Goal: Browse casually

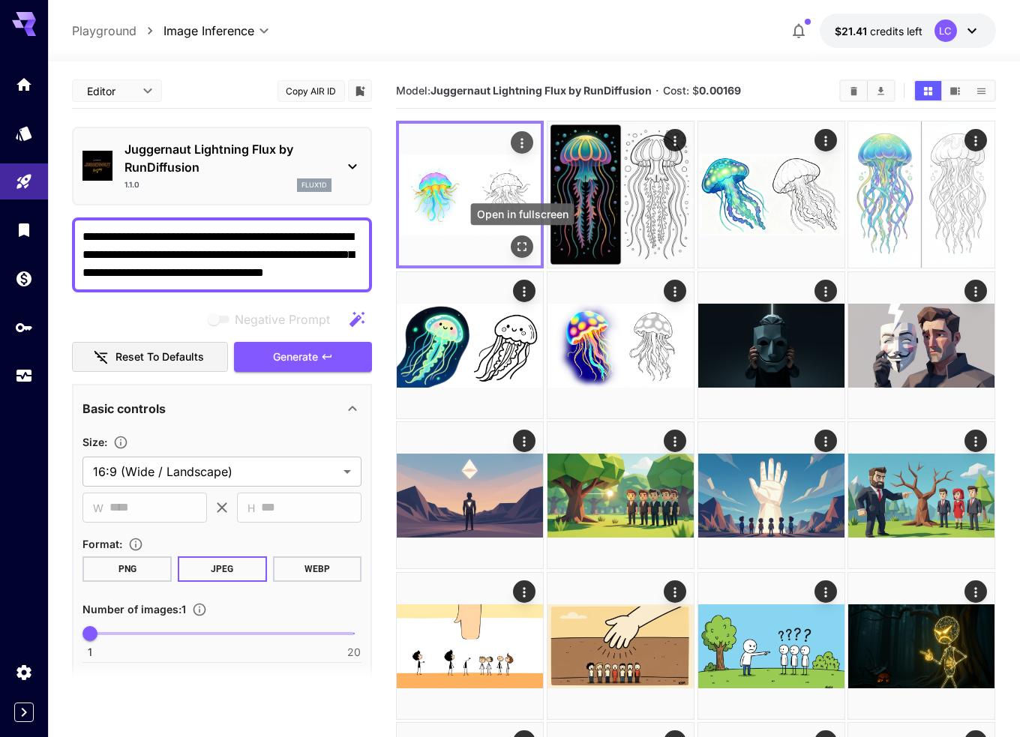
click at [521, 246] on icon "Open in fullscreen" at bounding box center [522, 246] width 15 height 15
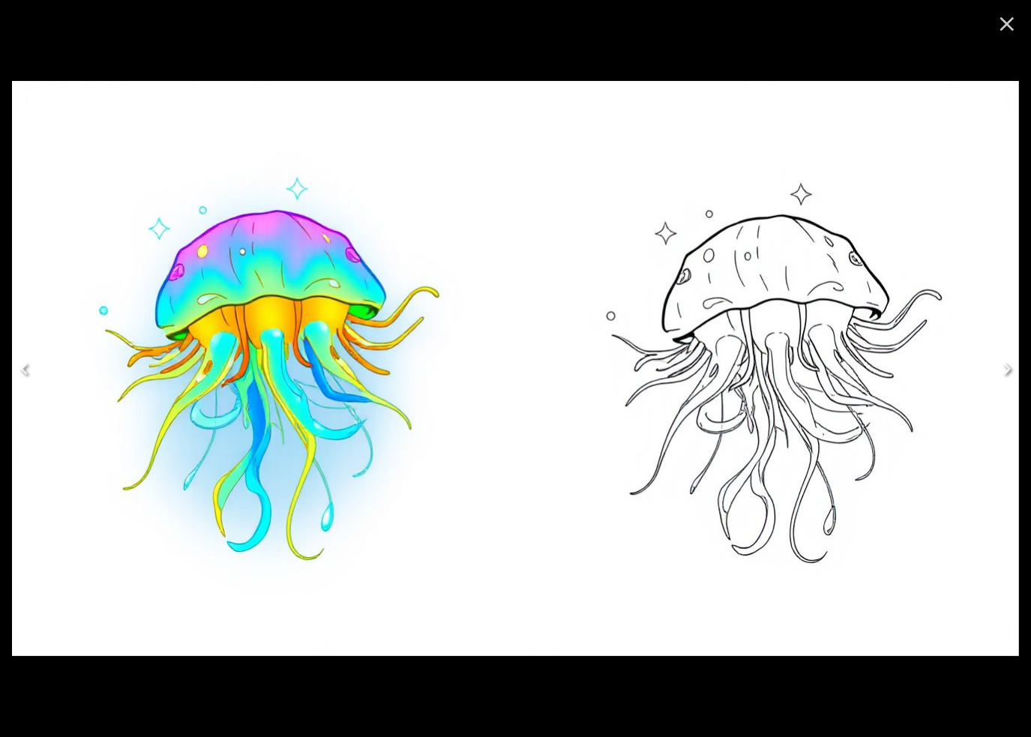
click at [1006, 23] on icon "Close" at bounding box center [1007, 24] width 14 height 14
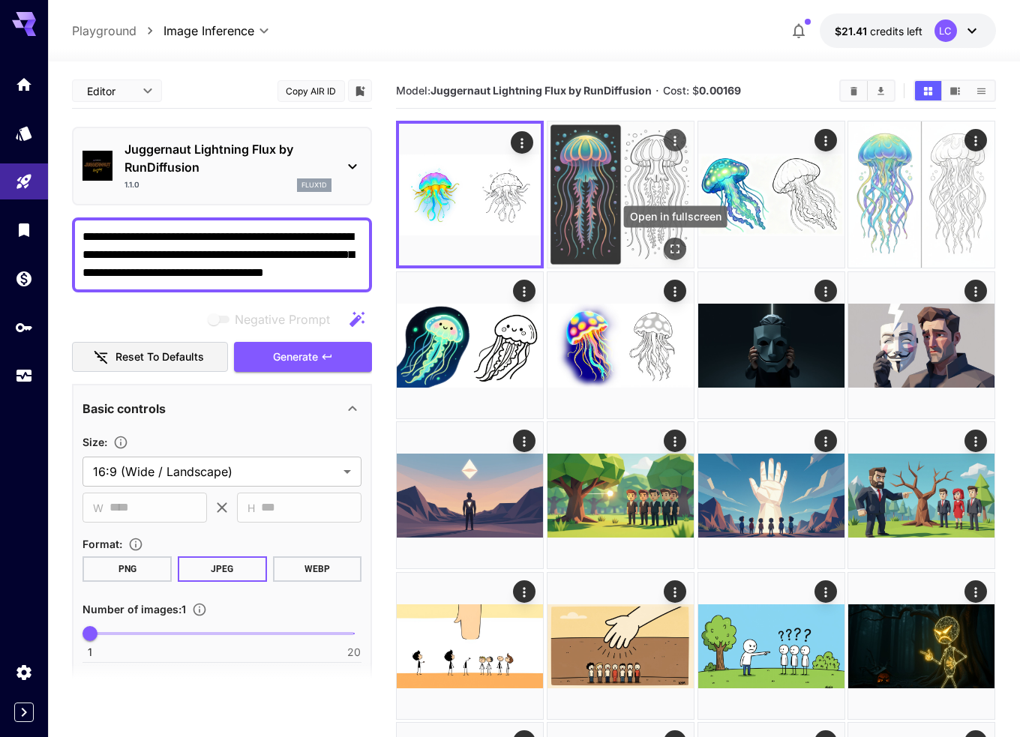
click at [672, 244] on icon "Open in fullscreen" at bounding box center [674, 248] width 15 height 15
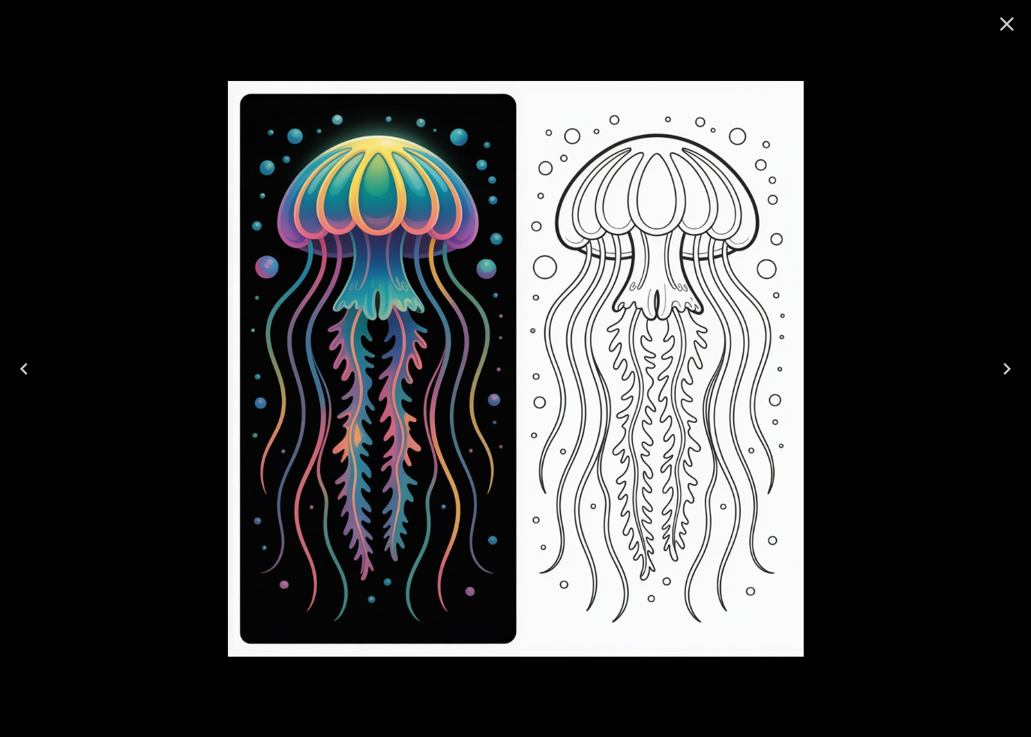
click at [1009, 24] on icon "Close" at bounding box center [1007, 24] width 24 height 24
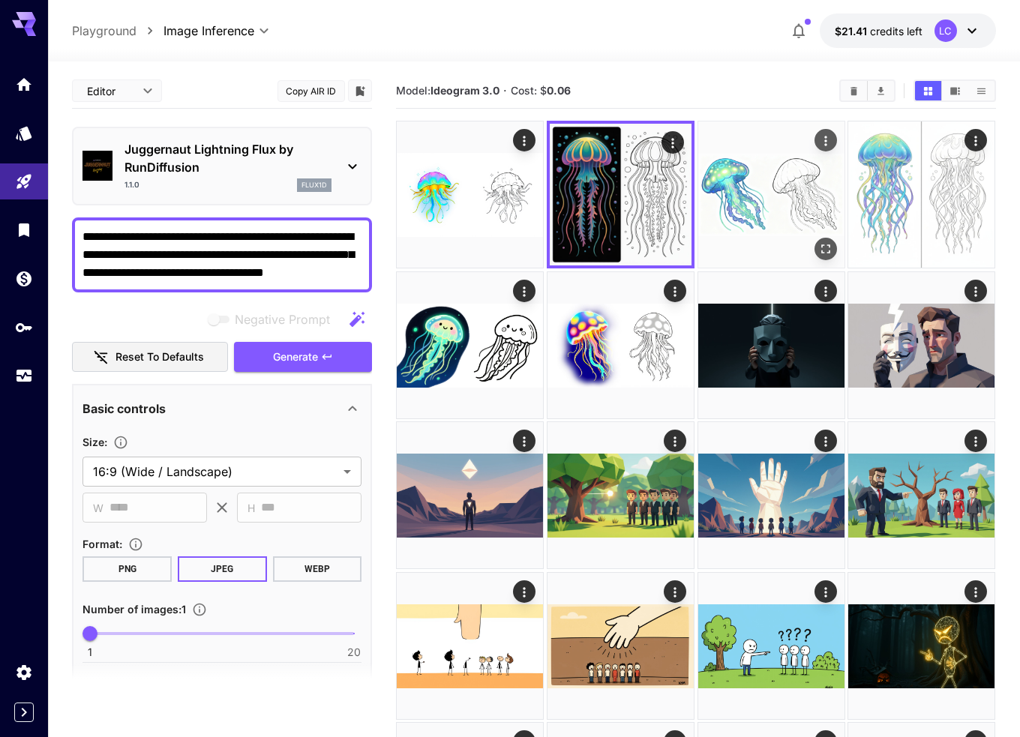
click at [778, 195] on img at bounding box center [771, 194] width 146 height 146
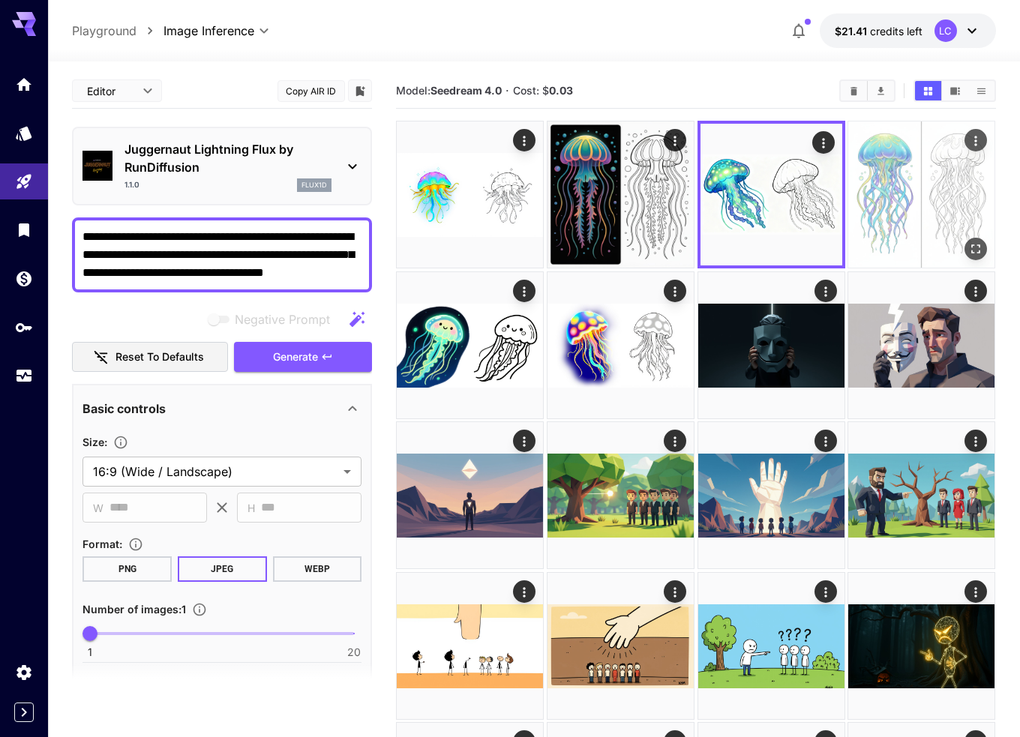
click at [903, 170] on img at bounding box center [921, 194] width 146 height 146
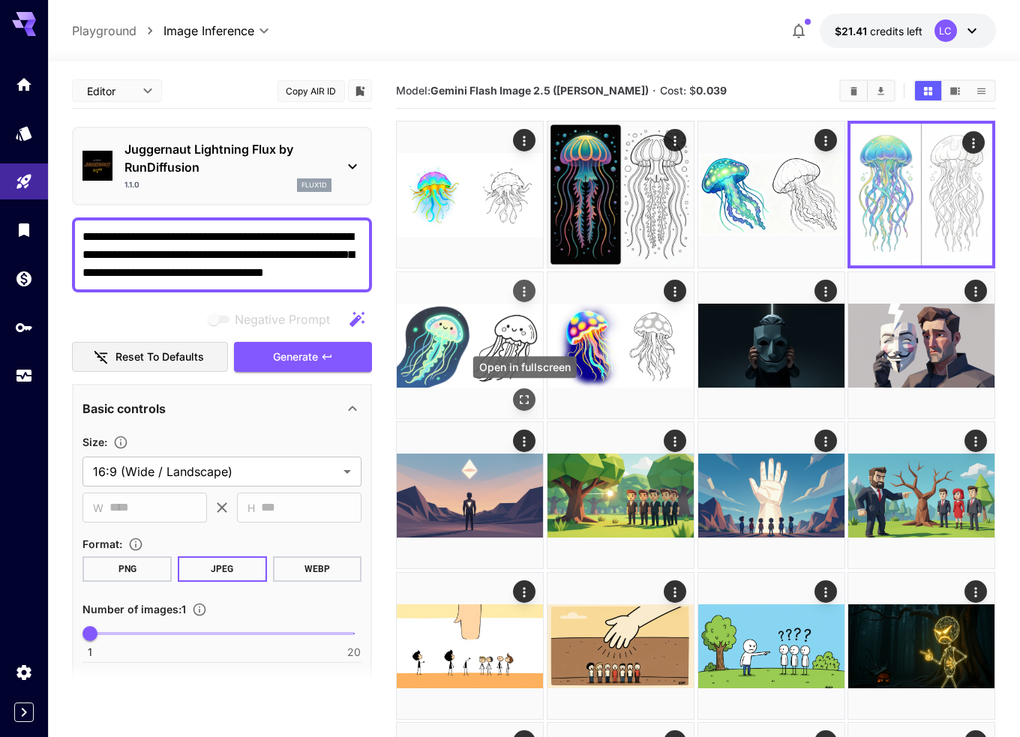
click at [523, 394] on icon "Open in fullscreen" at bounding box center [524, 399] width 15 height 15
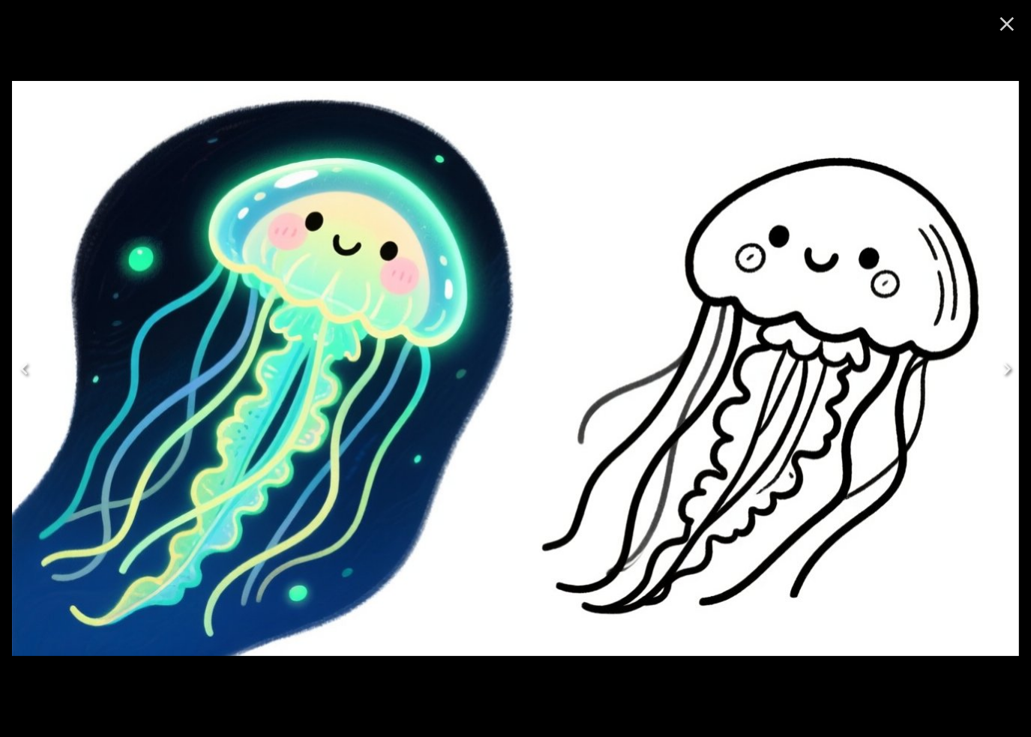
click at [1010, 29] on icon "Close" at bounding box center [1007, 24] width 24 height 24
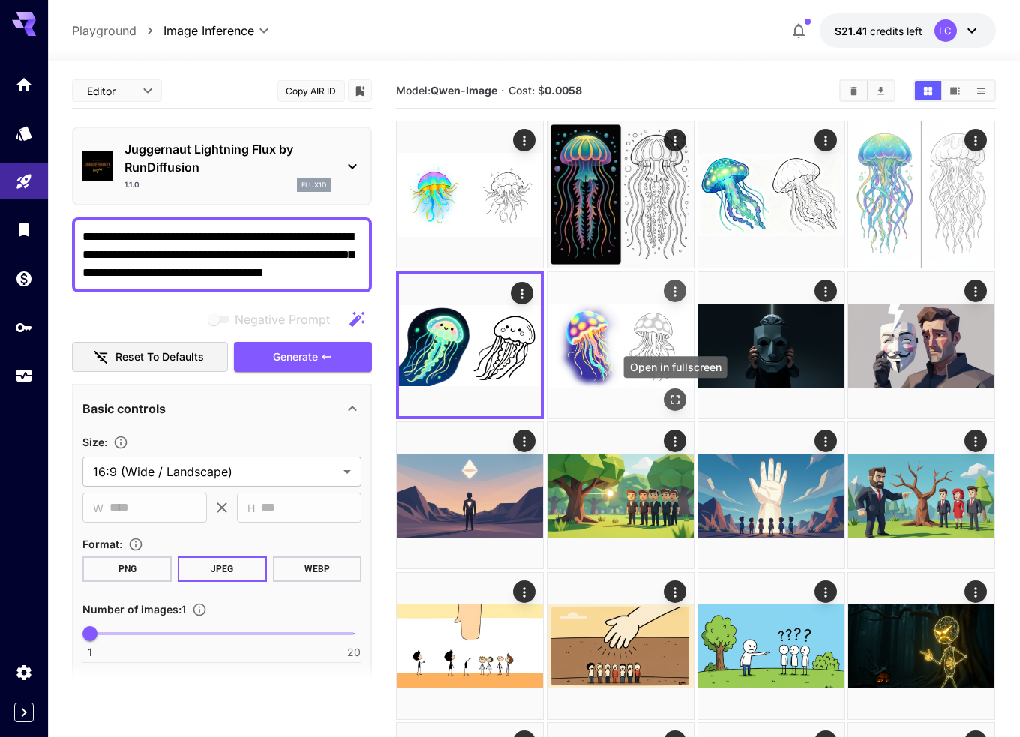
click at [672, 396] on icon "Open in fullscreen" at bounding box center [675, 399] width 9 height 9
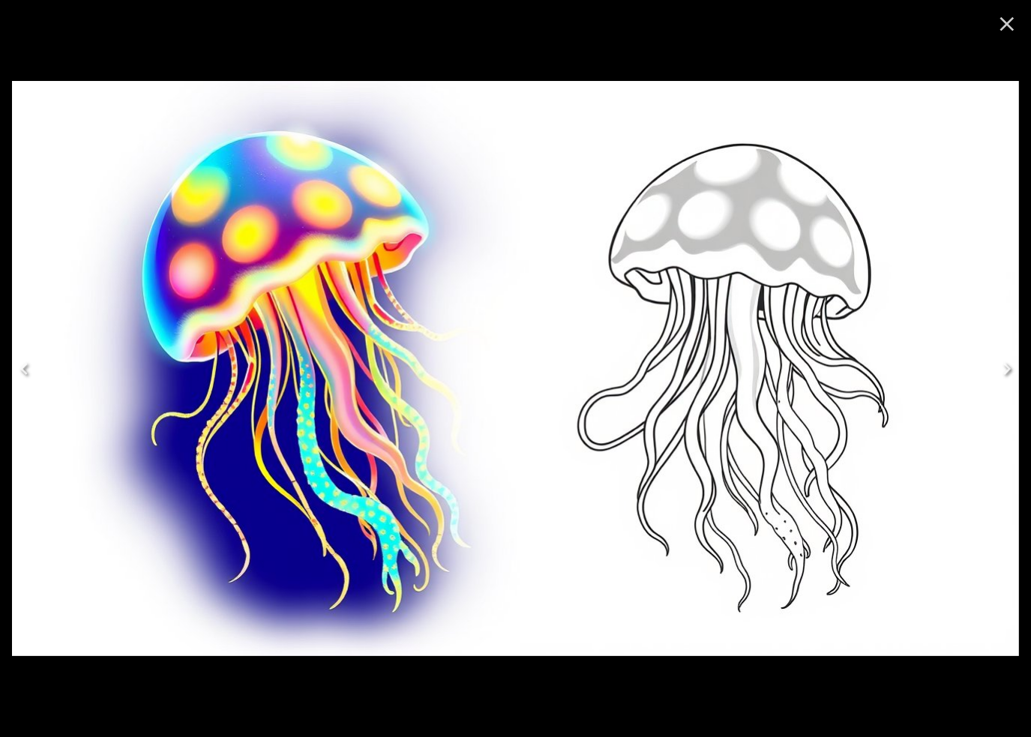
click at [1013, 16] on icon "Close" at bounding box center [1007, 24] width 24 height 24
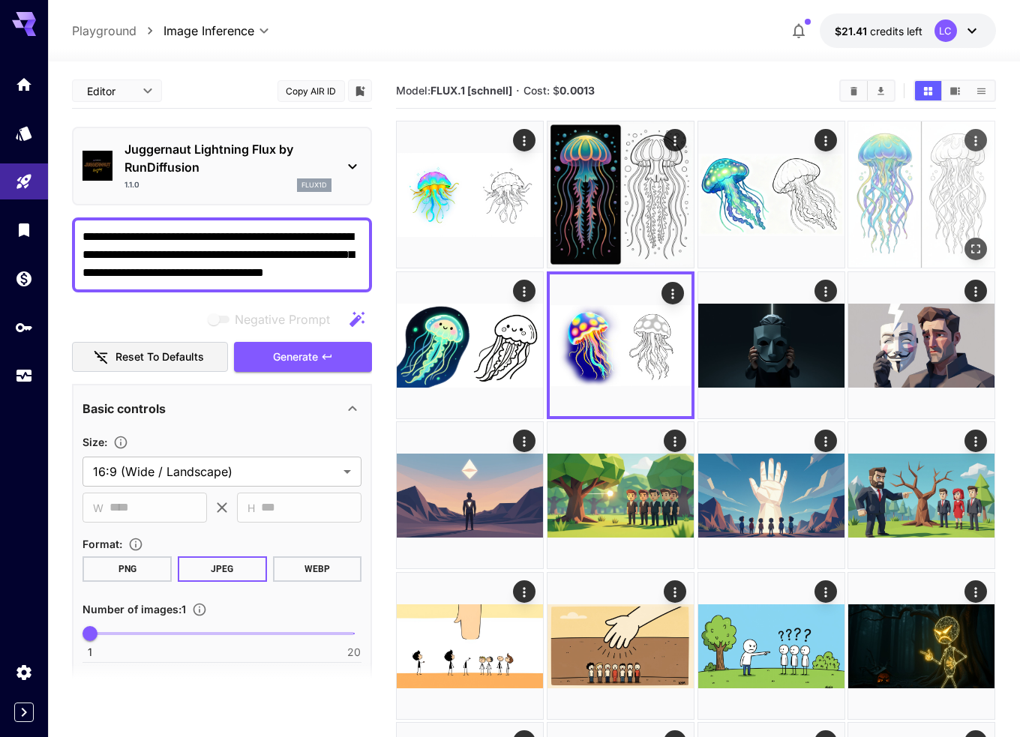
click at [947, 221] on img at bounding box center [921, 194] width 146 height 146
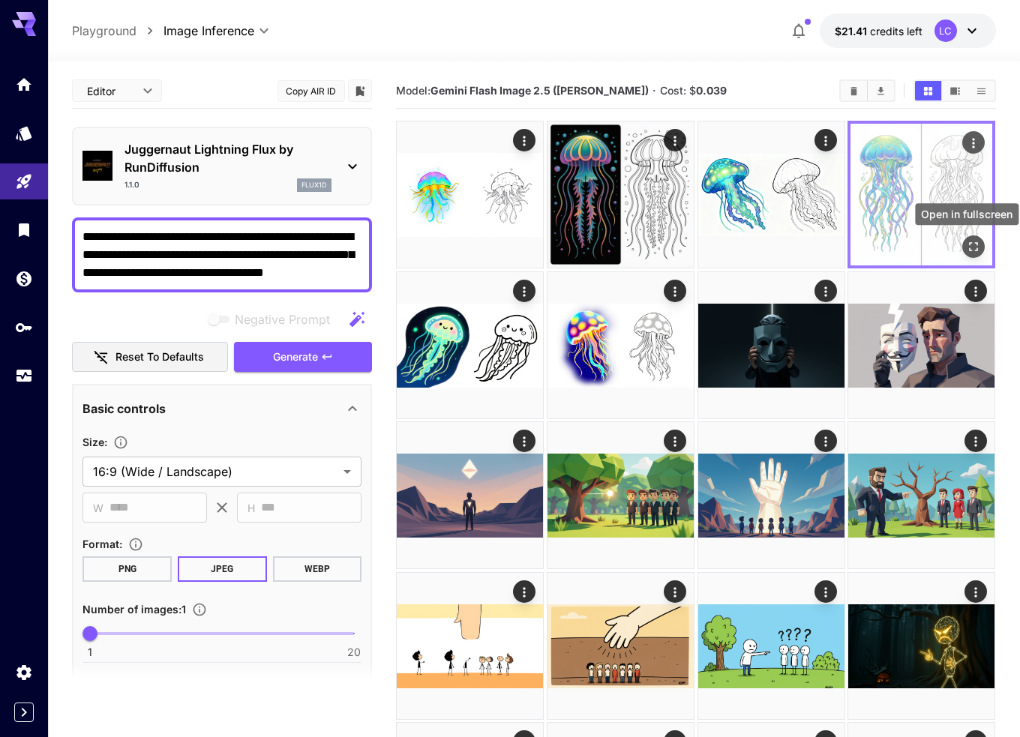
click at [969, 250] on icon "Open in fullscreen" at bounding box center [974, 246] width 15 height 15
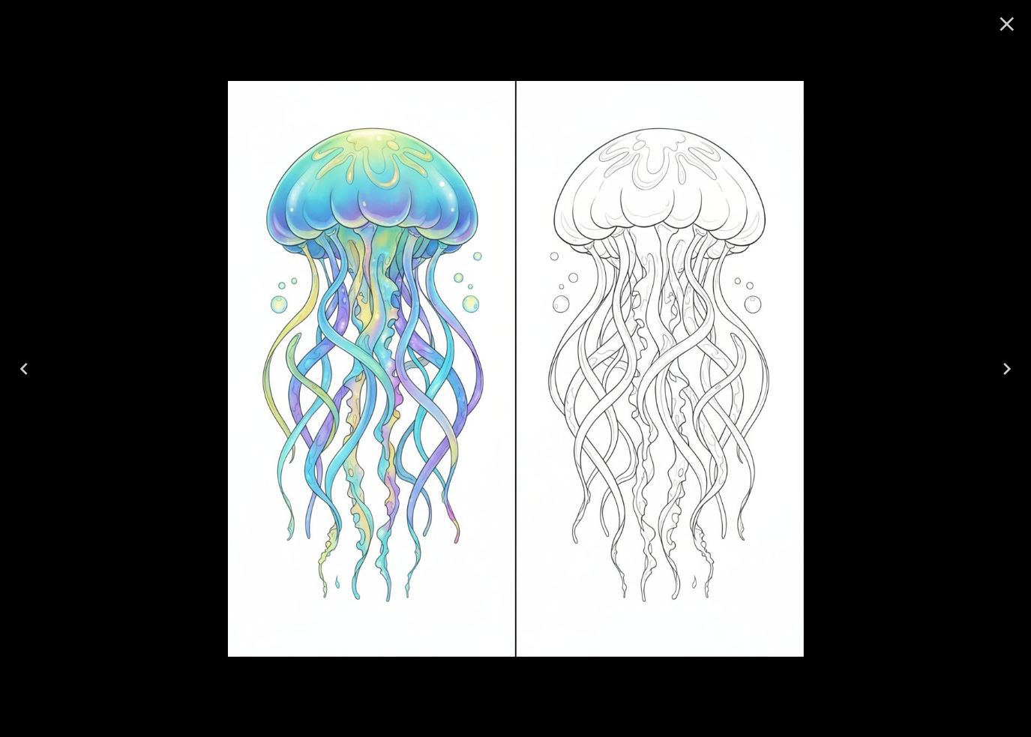
click at [1005, 31] on icon "Close" at bounding box center [1007, 24] width 24 height 24
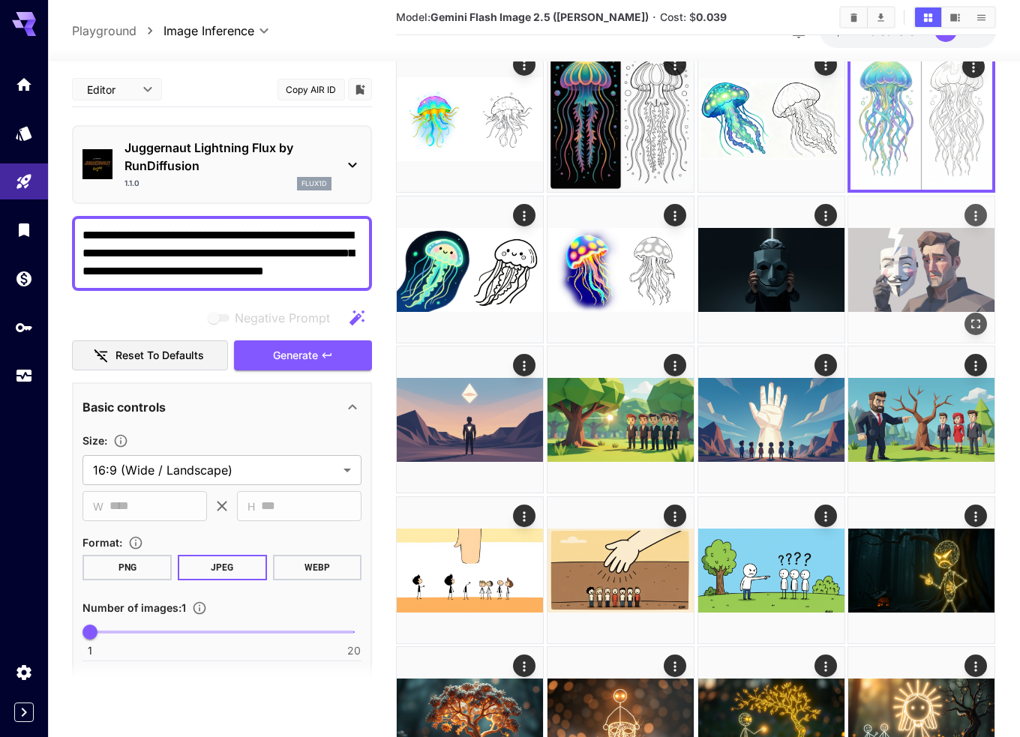
scroll to position [150, 0]
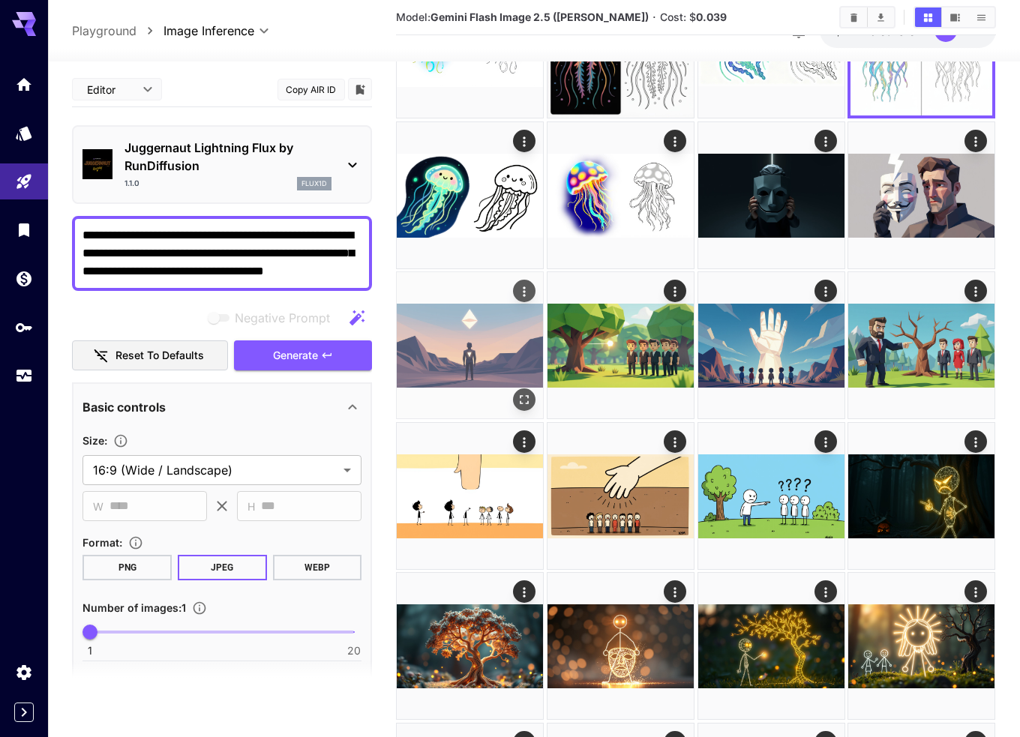
click at [450, 342] on img at bounding box center [470, 345] width 146 height 146
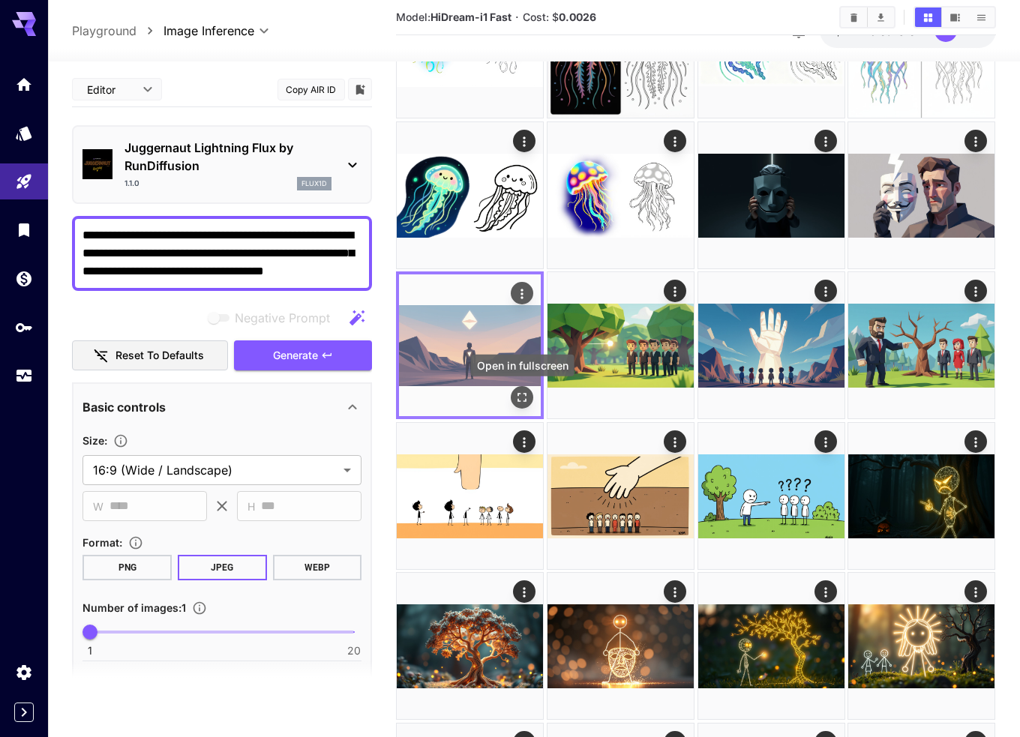
click at [522, 394] on icon "Open in fullscreen" at bounding box center [522, 398] width 15 height 15
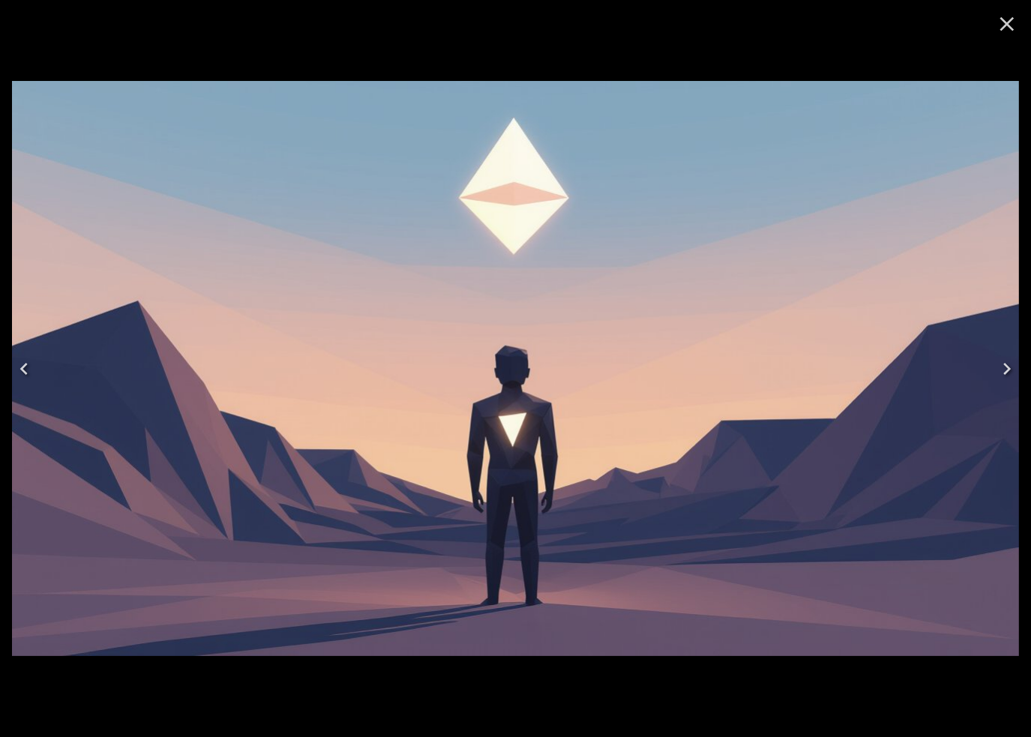
click at [1002, 22] on icon "Close" at bounding box center [1007, 24] width 24 height 24
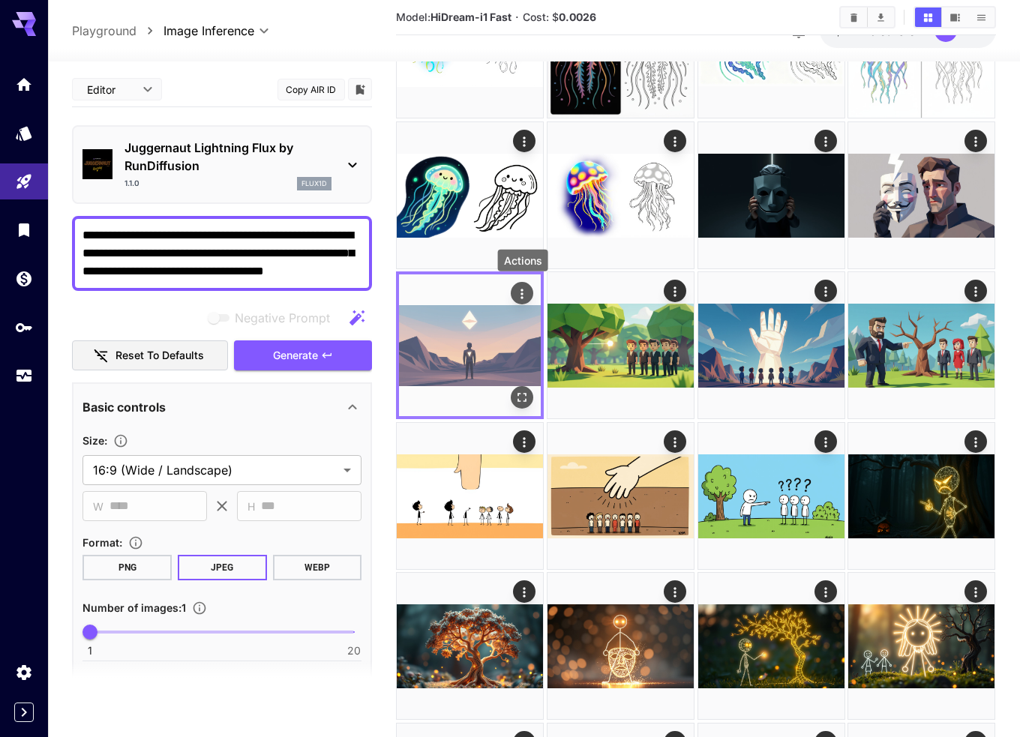
click at [518, 293] on icon "Actions" at bounding box center [522, 293] width 15 height 15
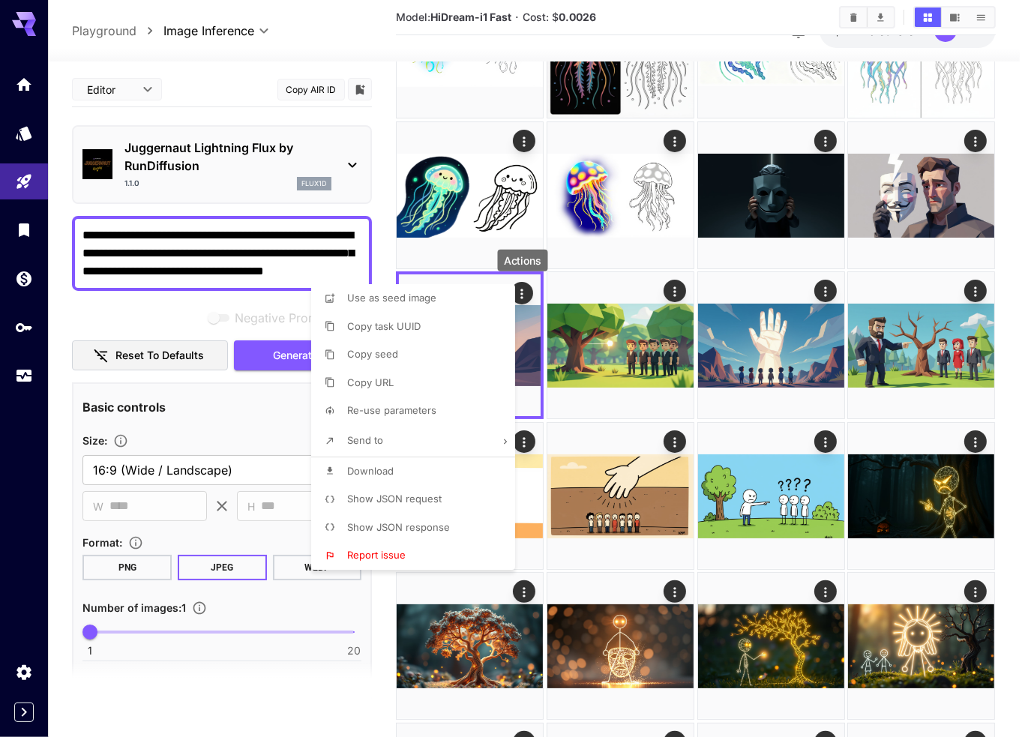
click at [783, 342] on div at bounding box center [515, 368] width 1031 height 737
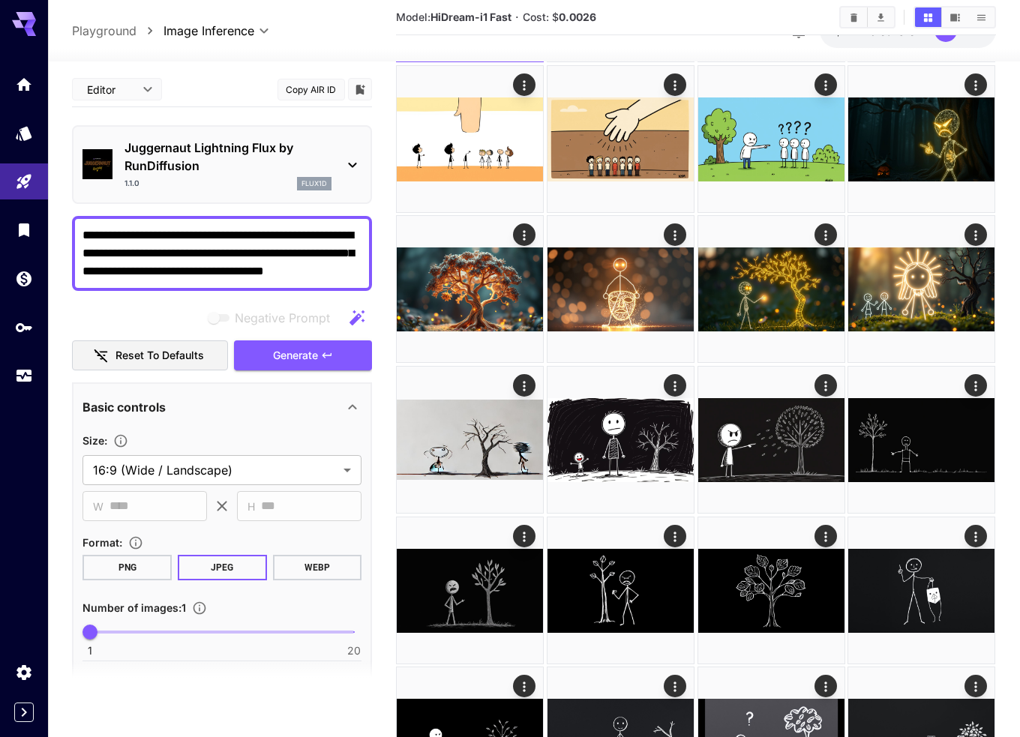
scroll to position [600, 0]
